Goal: Share content

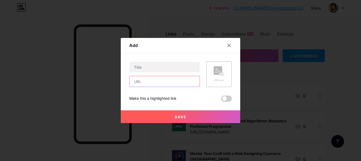
click at [133, 83] on input "text" at bounding box center [164, 81] width 70 height 11
paste input "[URL][DOMAIN_NAME]"
type input "[URL][DOMAIN_NAME]"
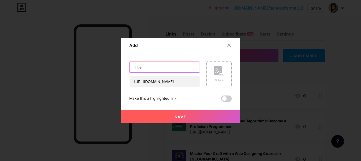
click at [146, 68] on input "text" at bounding box center [164, 67] width 70 height 11
paste input "Navigating the Digital Horizon: Finding the Right App Development Company in [G…"
type input "Navigating the Digital Horizon: Finding the Right App Development Company in [G…"
click at [224, 100] on span at bounding box center [226, 99] width 11 height 6
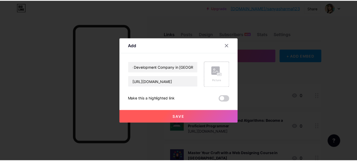
scroll to position [0, 0]
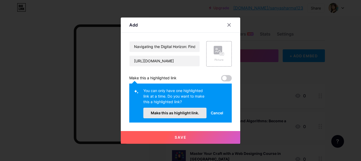
click at [188, 118] on button "Make this as highlight link." at bounding box center [174, 113] width 63 height 11
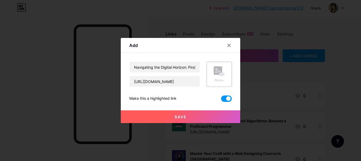
click at [208, 73] on div "Picture" at bounding box center [218, 74] width 25 height 25
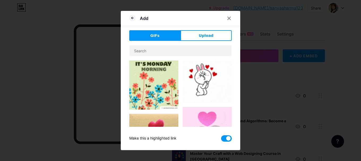
click at [194, 29] on div "Add GIFs Upload Content YouTube Play YouTube video without leaving your page. A…" at bounding box center [180, 80] width 119 height 139
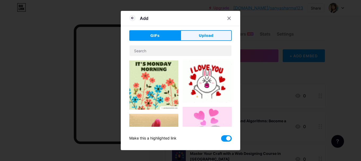
click at [195, 38] on button "Upload" at bounding box center [205, 35] width 51 height 11
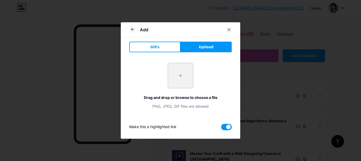
click at [174, 82] on input "file" at bounding box center [180, 75] width 25 height 25
type input "C:\fakepath\Top App Building Company in [GEOGRAPHIC_DATA] – Transform Your Idea…"
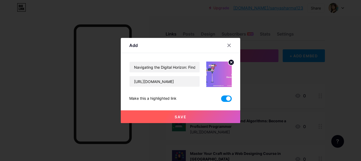
click at [187, 120] on button "Save" at bounding box center [180, 116] width 119 height 13
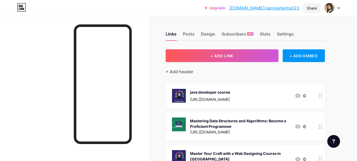
click at [314, 10] on div "Share" at bounding box center [312, 8] width 10 height 6
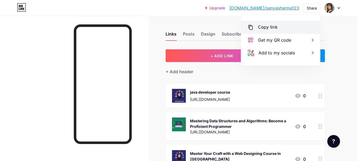
click at [274, 28] on div "Copy link" at bounding box center [268, 27] width 20 height 6
